Goal: Transaction & Acquisition: Purchase product/service

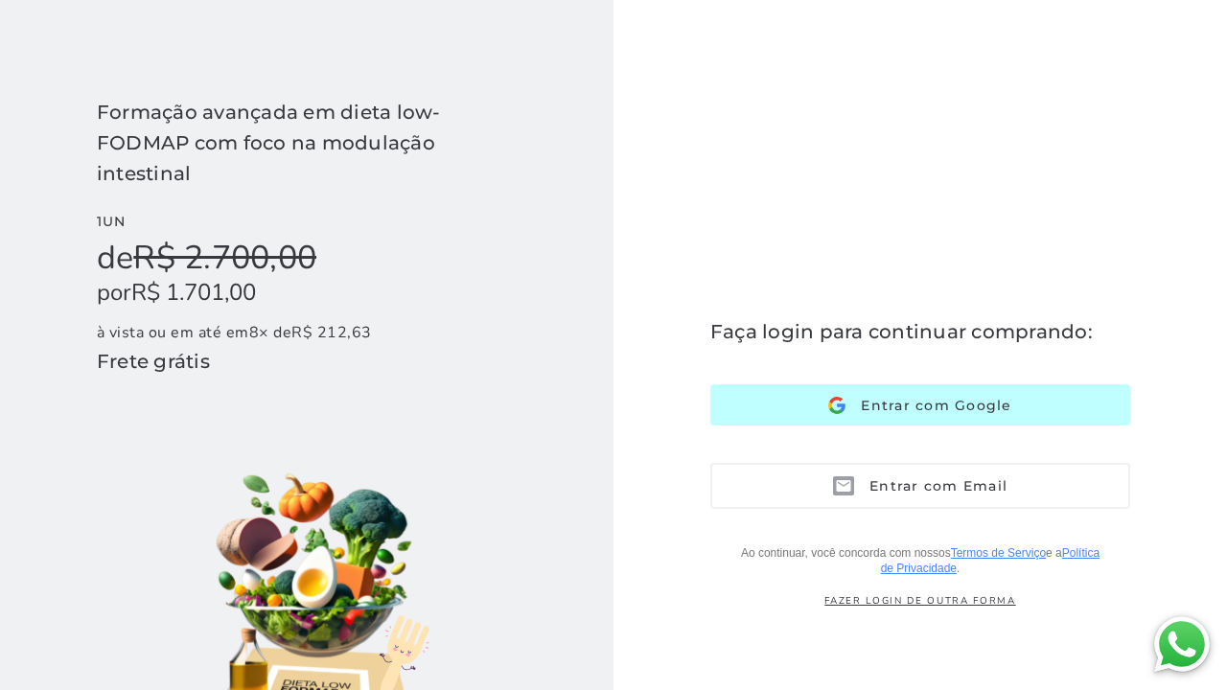
click at [990, 413] on span "Entrar com Google" at bounding box center [928, 405] width 166 height 17
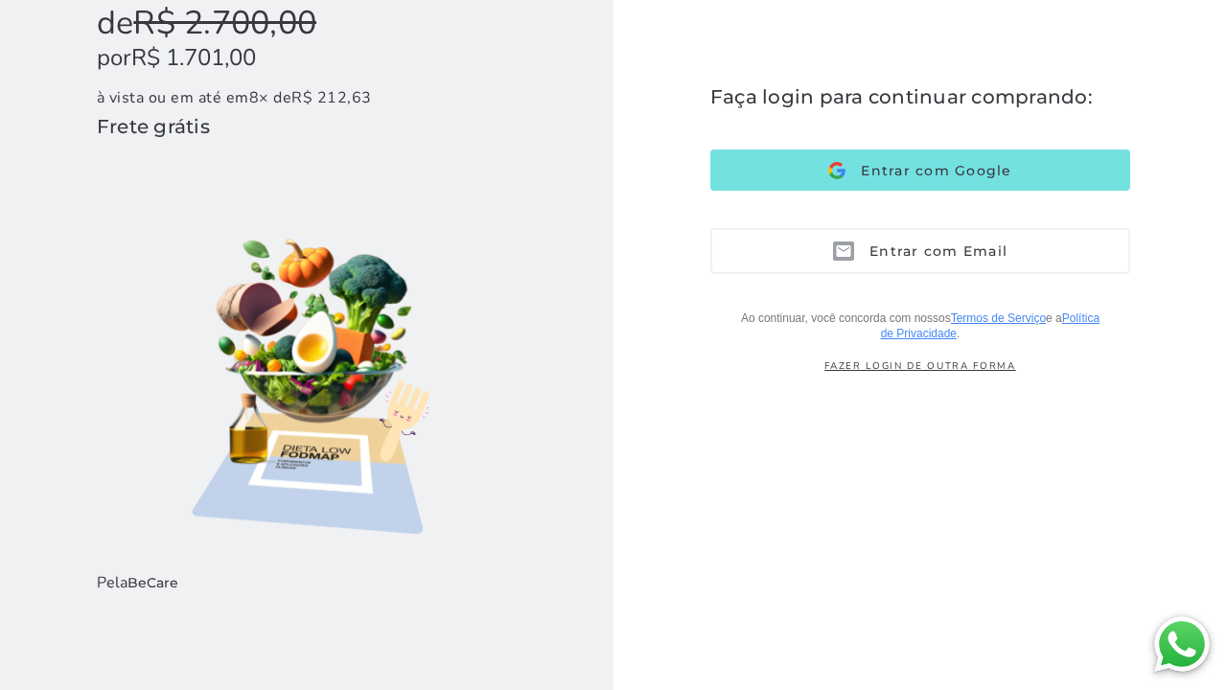
scroll to position [235, 0]
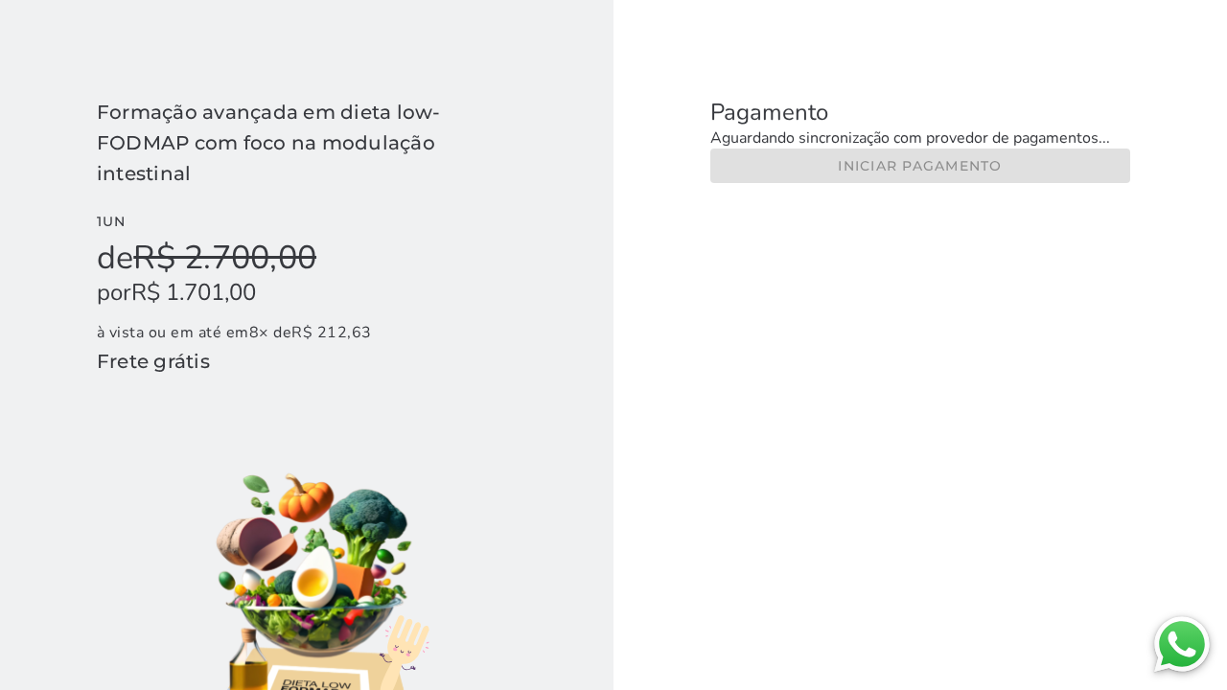
click at [885, 157] on checkout-session-form "Pagamento Aguardando sincronização com provedor de pagamentos... Iniciar pagame…" at bounding box center [919, 452] width 613 height 904
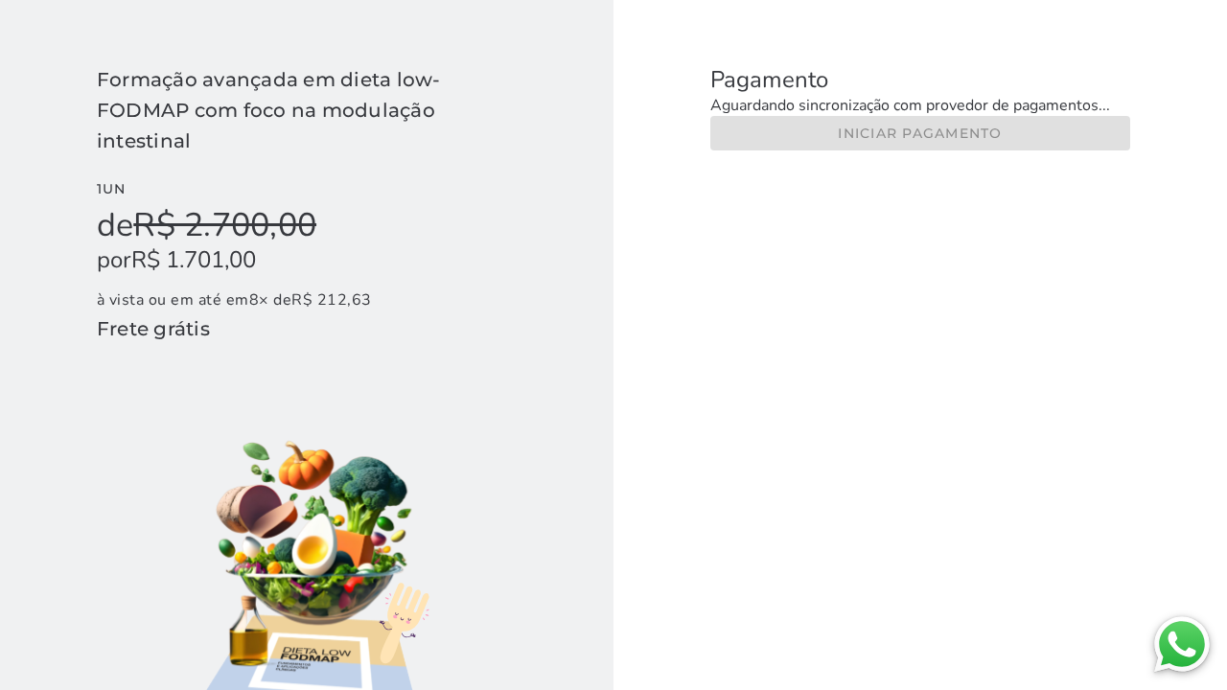
scroll to position [31, 0]
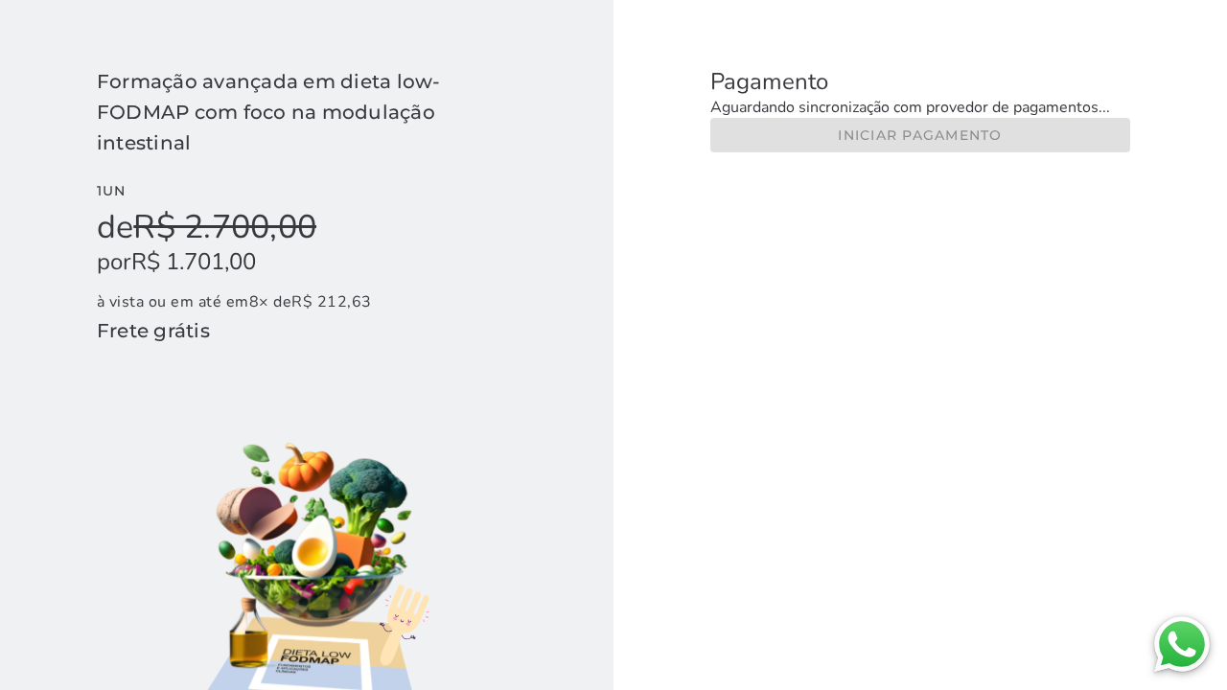
click at [880, 140] on checkout-session-form "Pagamento Aguardando sincronização com provedor de pagamentos... Iniciar pagame…" at bounding box center [919, 421] width 613 height 904
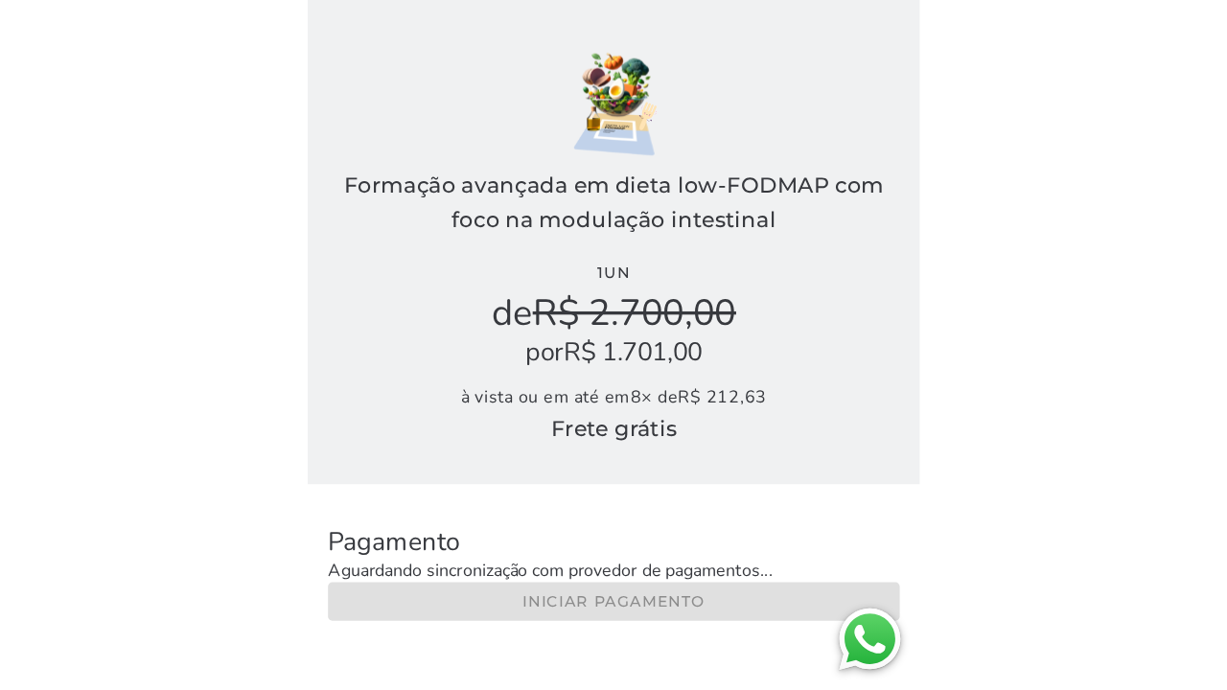
scroll to position [0, 0]
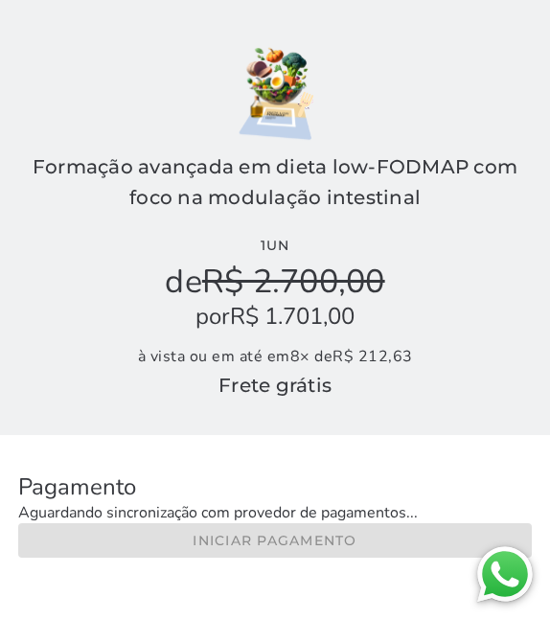
click at [260, 542] on checkout-session-form "Pagamento Aguardando sincronização com provedor de pagamentos... Iniciar pagame…" at bounding box center [275, 506] width 550 height 142
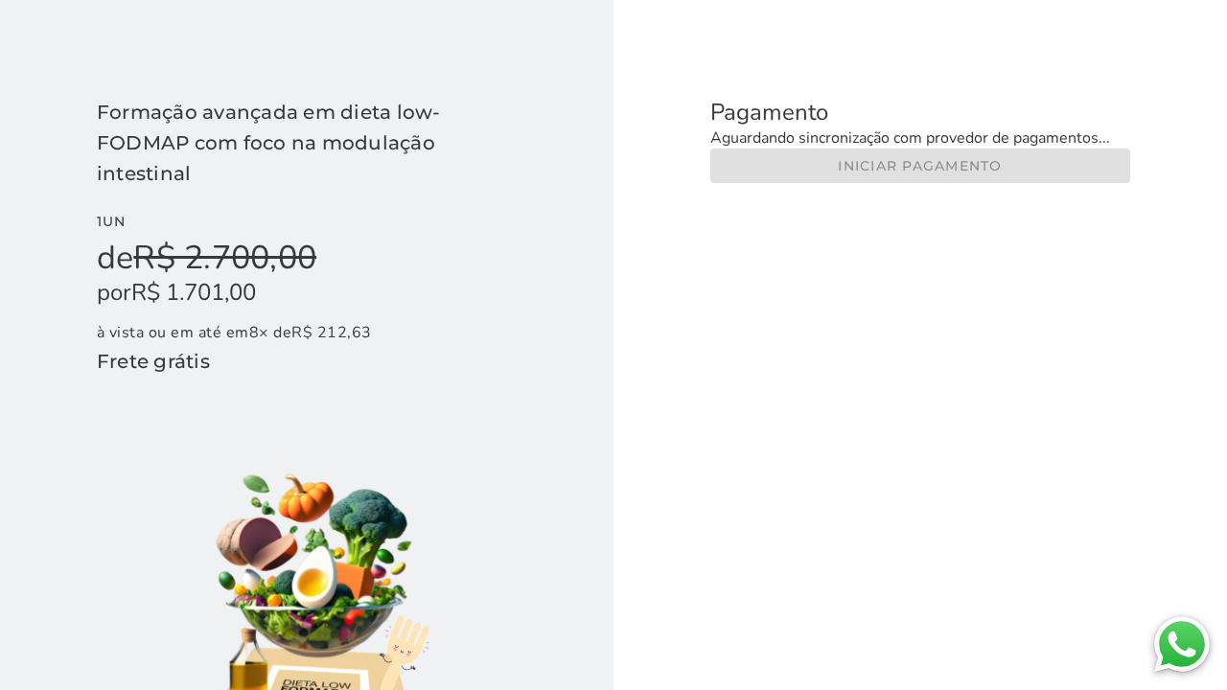
click at [1014, 170] on checkout-session-form "Pagamento Aguardando sincronização com provedor de pagamentos... Iniciar pagame…" at bounding box center [919, 452] width 613 height 904
click at [979, 167] on checkout-session-form "Pagamento Aguardando sincronização com provedor de pagamentos... Iniciar pagame…" at bounding box center [919, 452] width 613 height 904
